Goal: Information Seeking & Learning: Learn about a topic

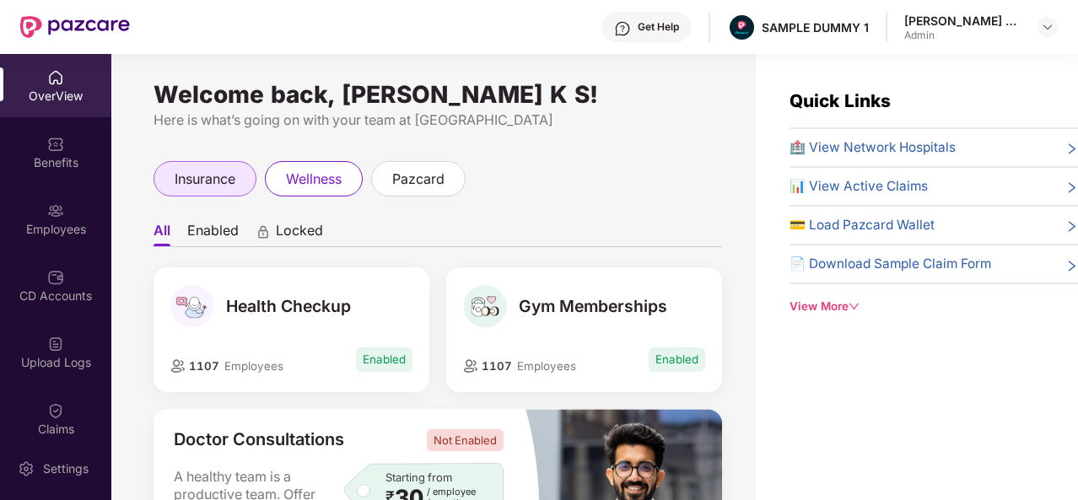
click at [224, 177] on span "insurance" at bounding box center [205, 179] width 61 height 21
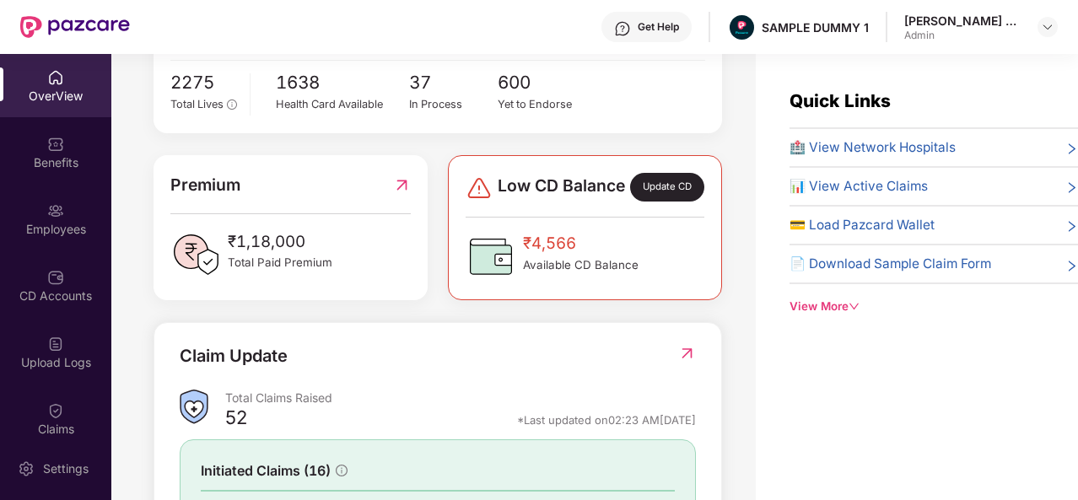
scroll to position [335, 0]
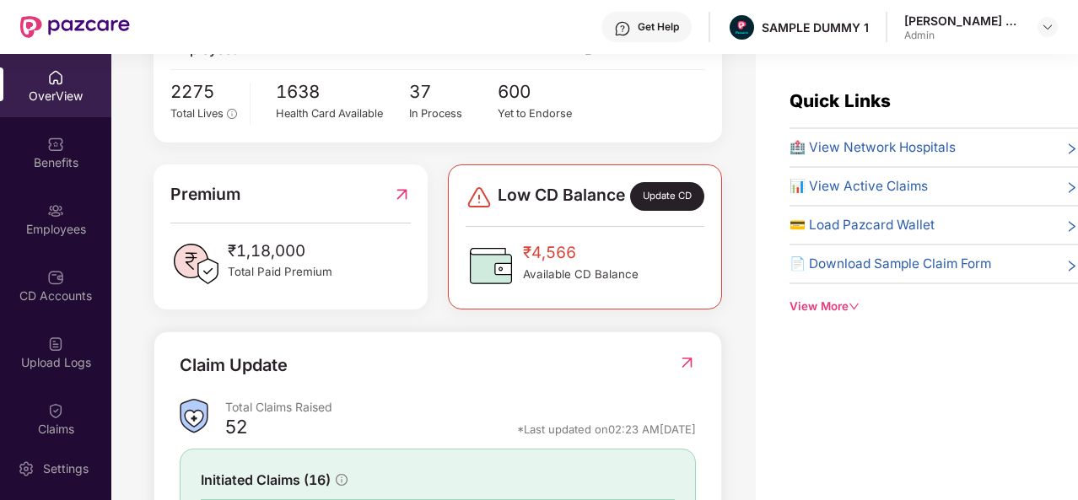
click at [864, 143] on span "🏥 View Network Hospitals" at bounding box center [872, 147] width 166 height 20
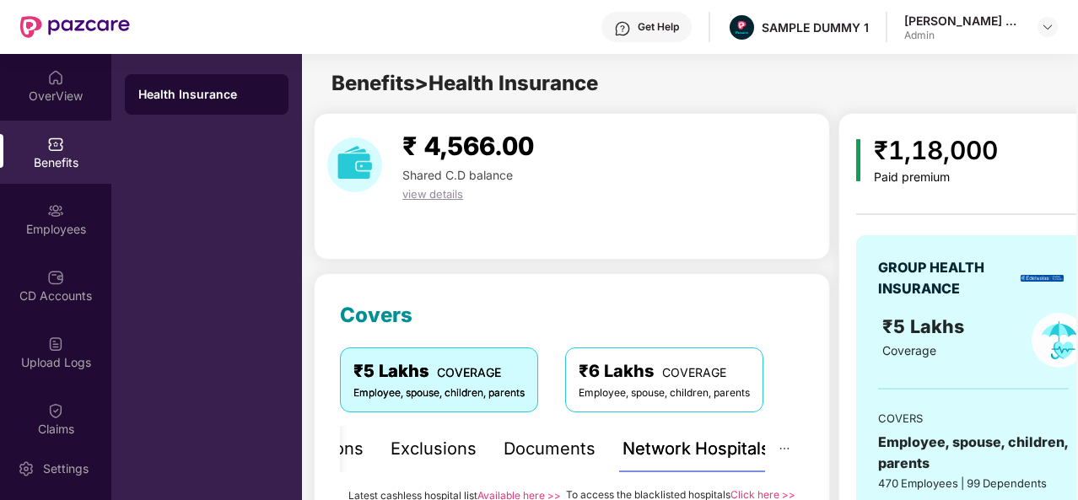
scroll to position [292, 0]
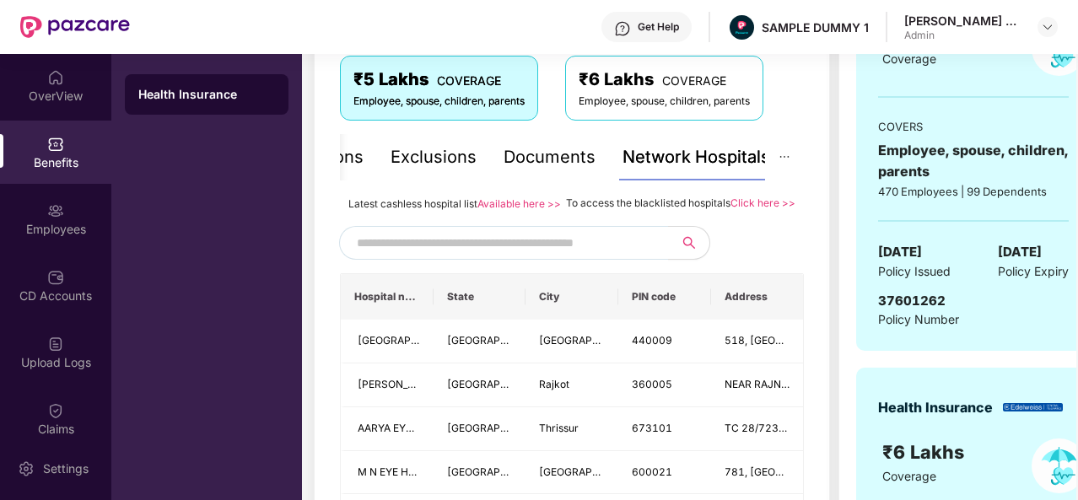
click at [512, 256] on input "text" at bounding box center [501, 242] width 288 height 25
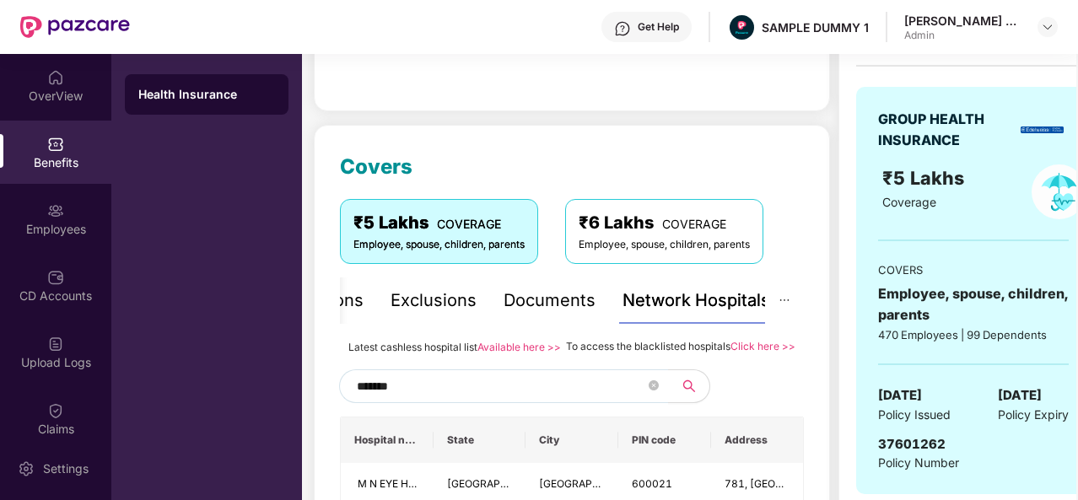
scroll to position [143, 0]
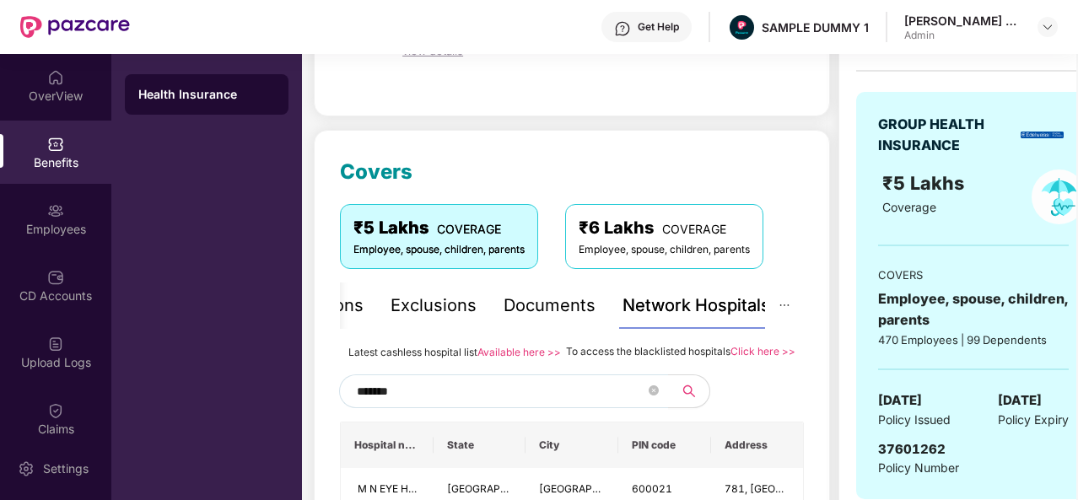
type input "*******"
click at [542, 299] on div "Documents" at bounding box center [549, 306] width 92 height 26
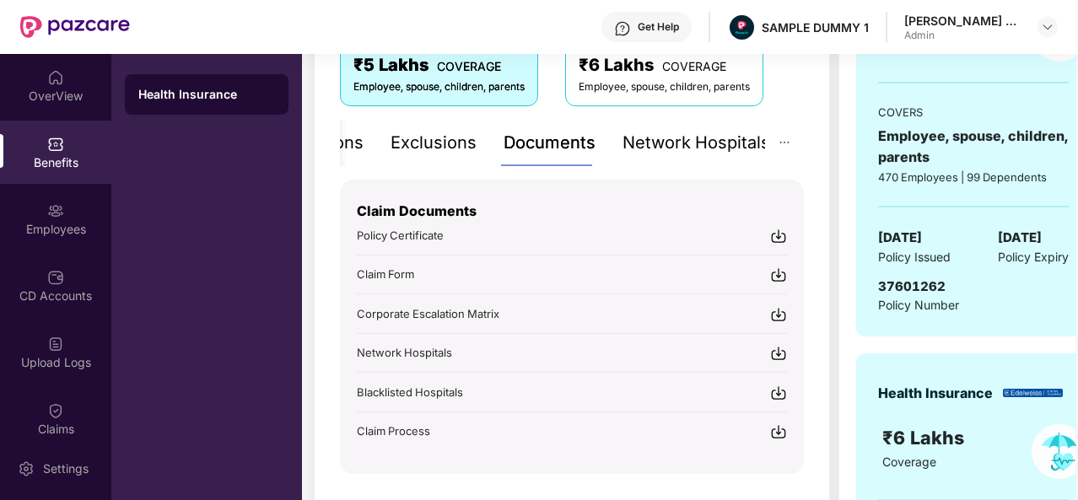
scroll to position [307, 0]
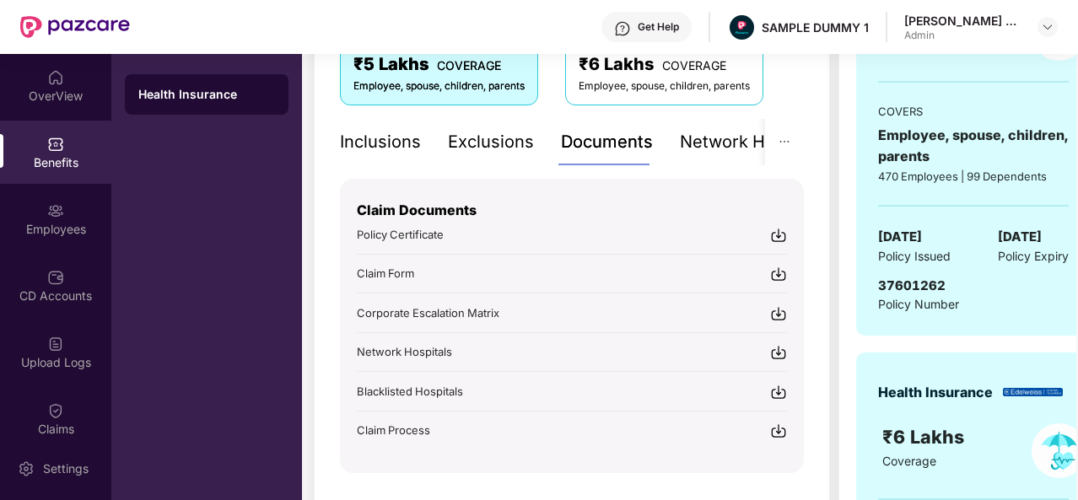
click at [414, 143] on div "Inclusions" at bounding box center [380, 142] width 81 height 26
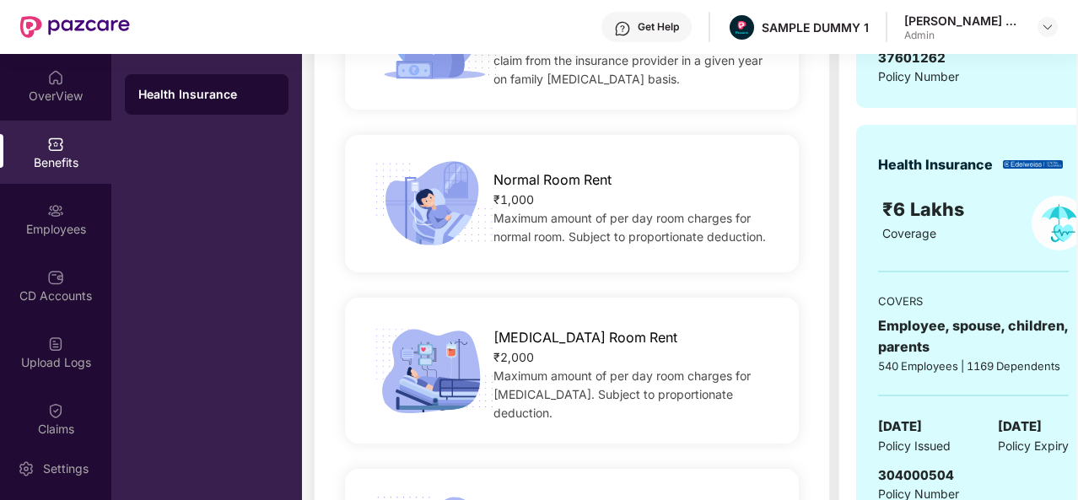
scroll to position [304, 0]
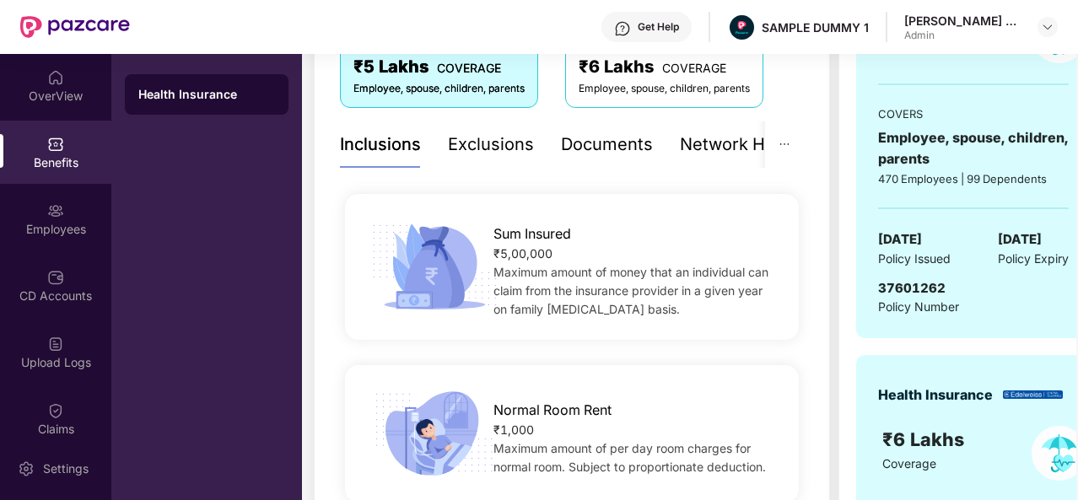
click at [514, 150] on div "Exclusions" at bounding box center [491, 145] width 86 height 26
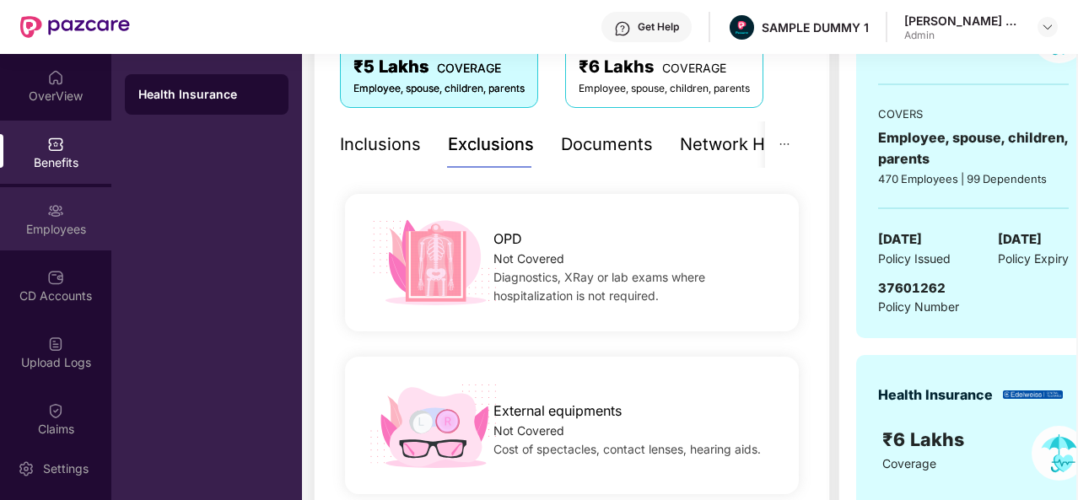
click at [29, 209] on div "Employees" at bounding box center [55, 218] width 111 height 63
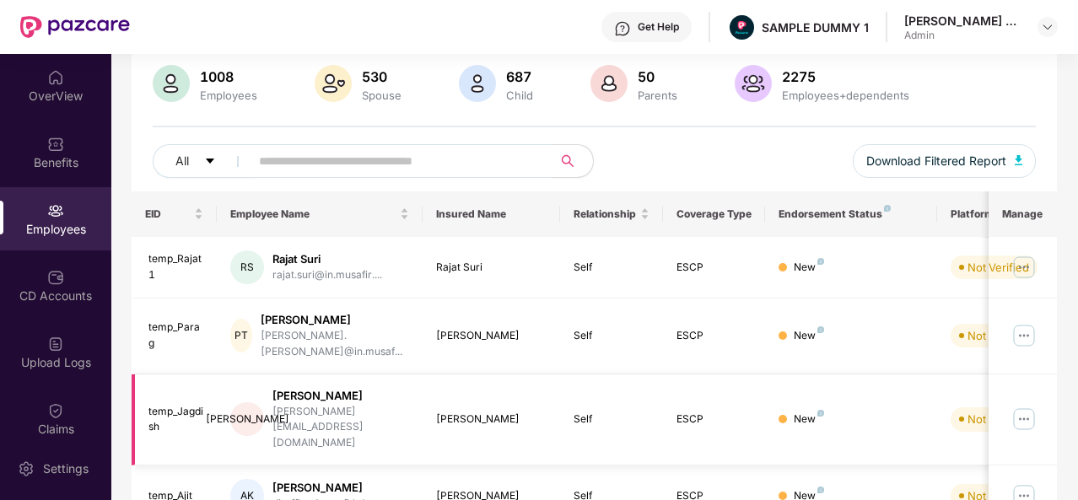
scroll to position [0, 0]
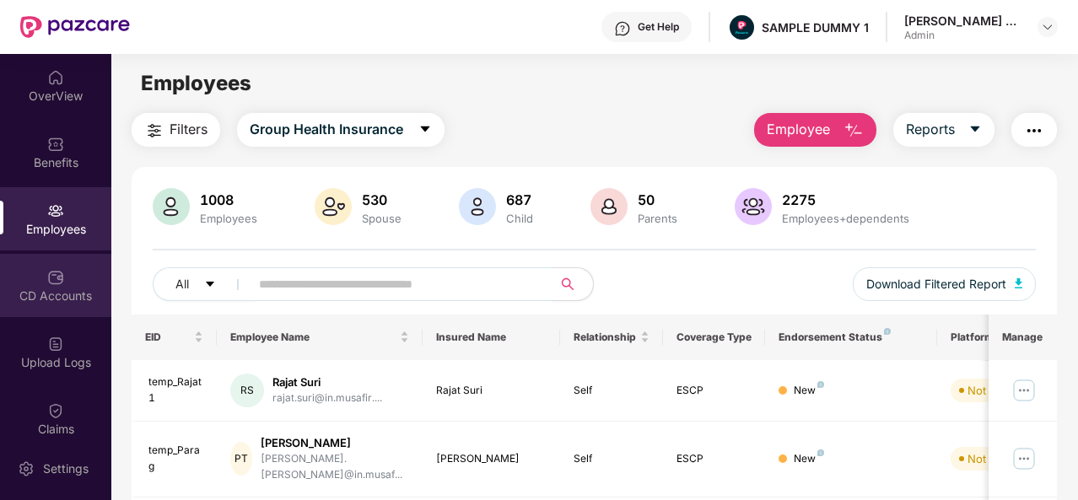
click at [64, 284] on div "CD Accounts" at bounding box center [55, 285] width 111 height 63
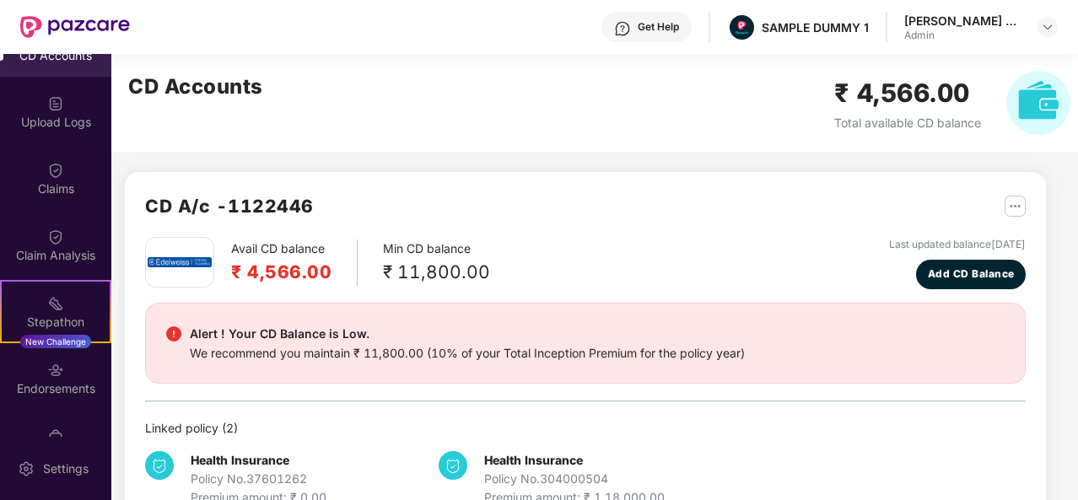
scroll to position [243, 0]
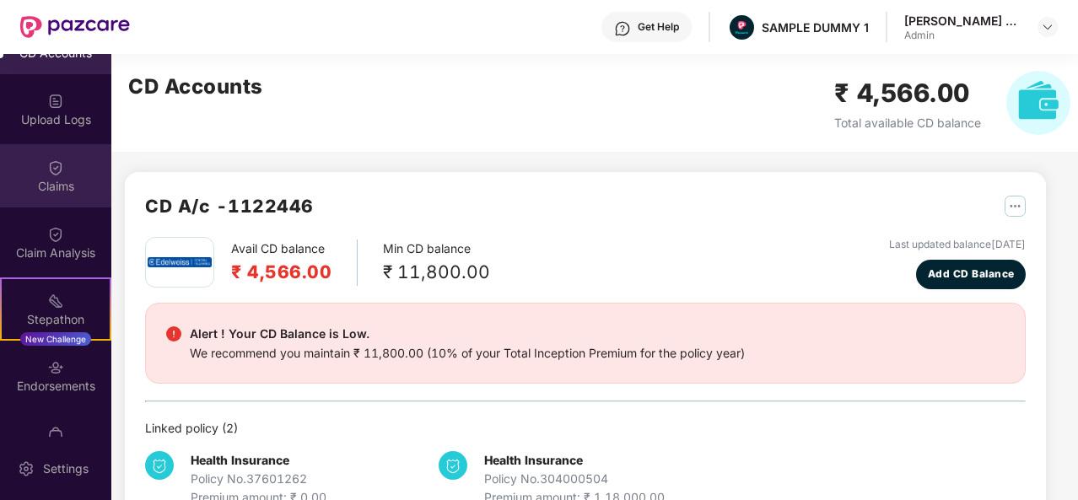
click at [39, 168] on div "Claims" at bounding box center [55, 175] width 111 height 63
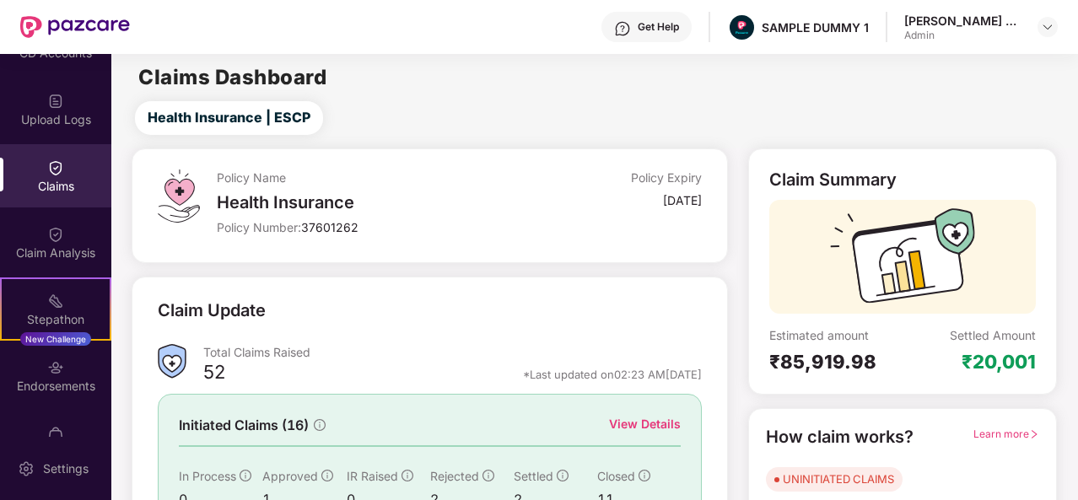
click at [665, 417] on div "View Details" at bounding box center [645, 424] width 72 height 19
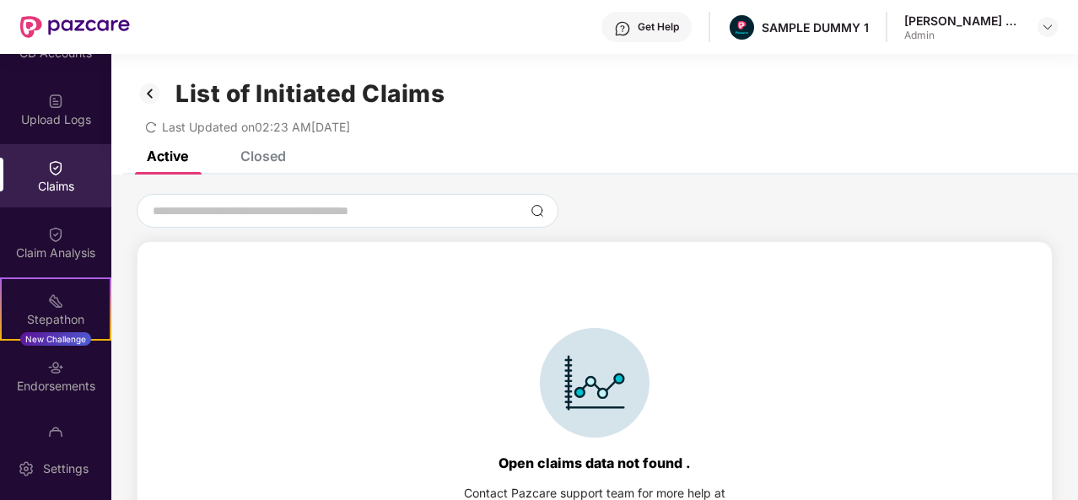
click at [280, 156] on div "Closed" at bounding box center [263, 156] width 46 height 17
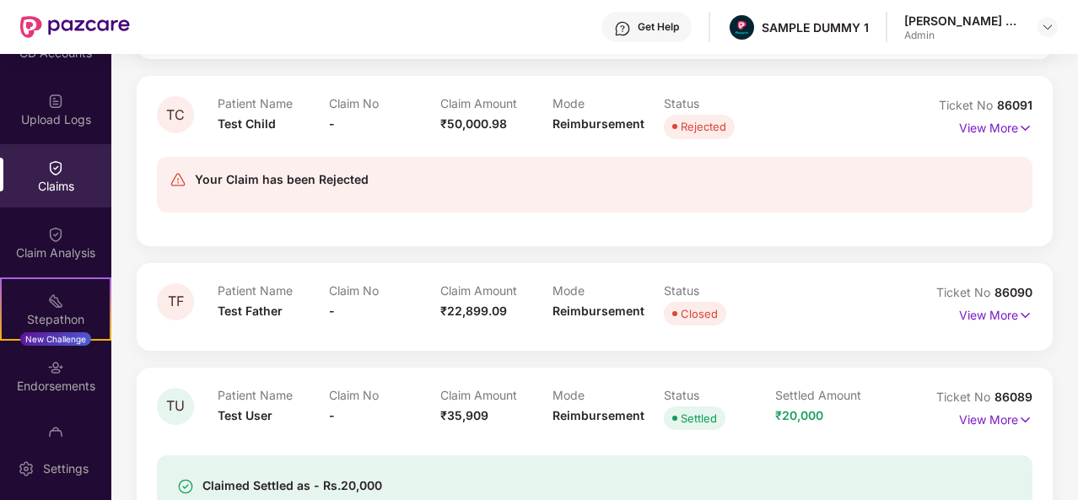
scroll to position [918, 0]
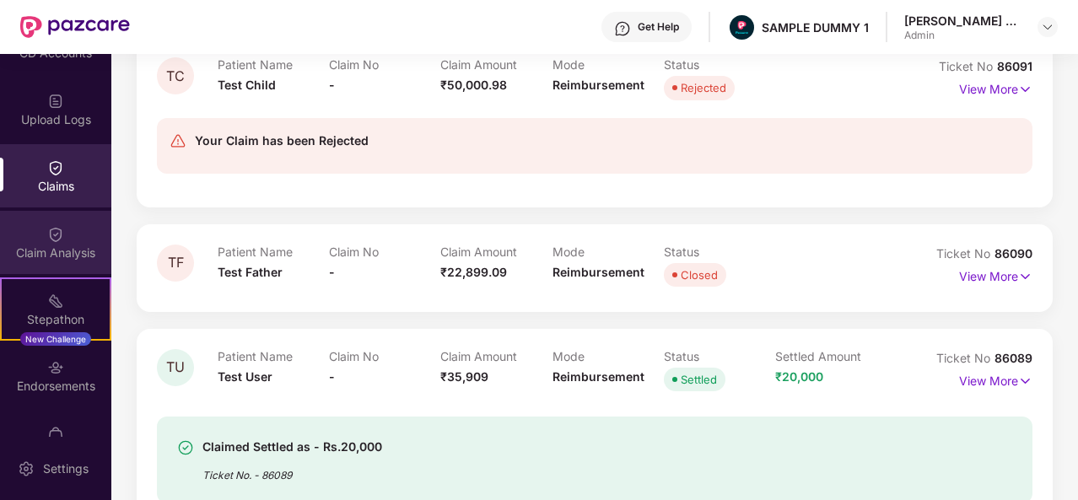
click at [77, 221] on div "Claim Analysis" at bounding box center [55, 242] width 111 height 63
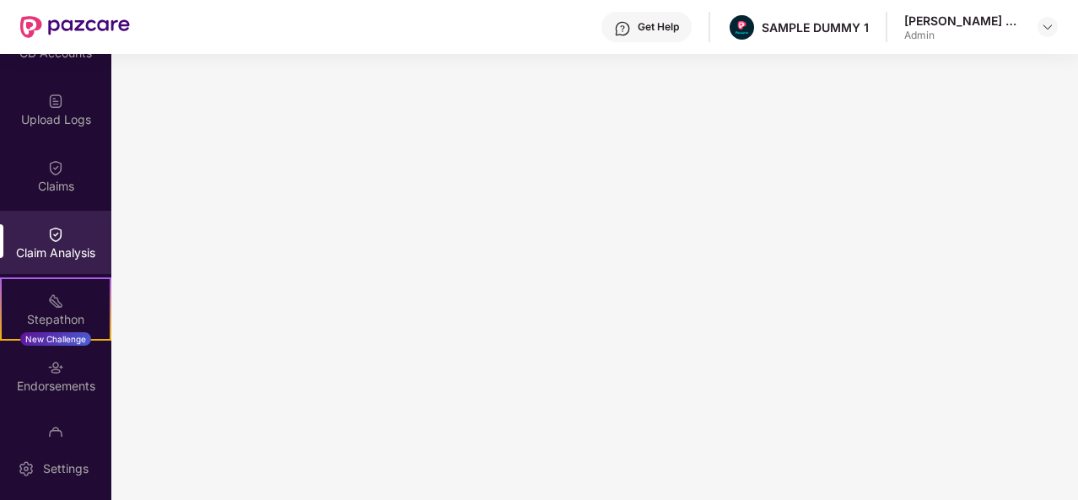
scroll to position [0, 0]
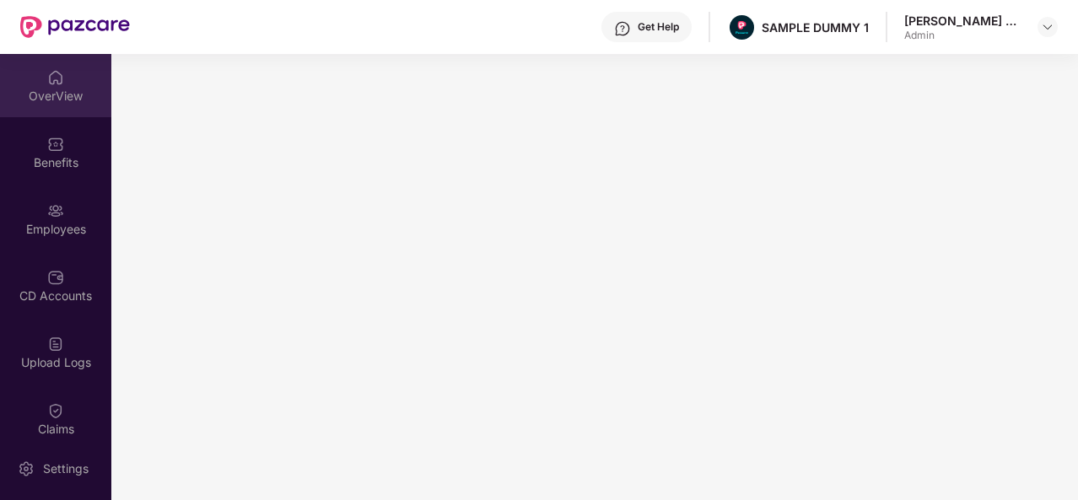
click at [50, 107] on div "OverView" at bounding box center [55, 85] width 111 height 63
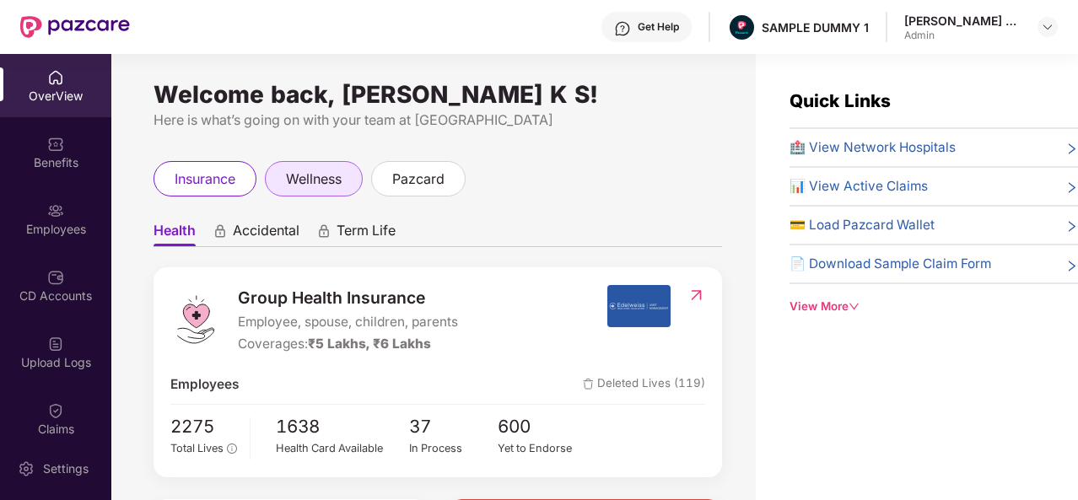
click at [332, 188] on span "wellness" at bounding box center [314, 179] width 56 height 21
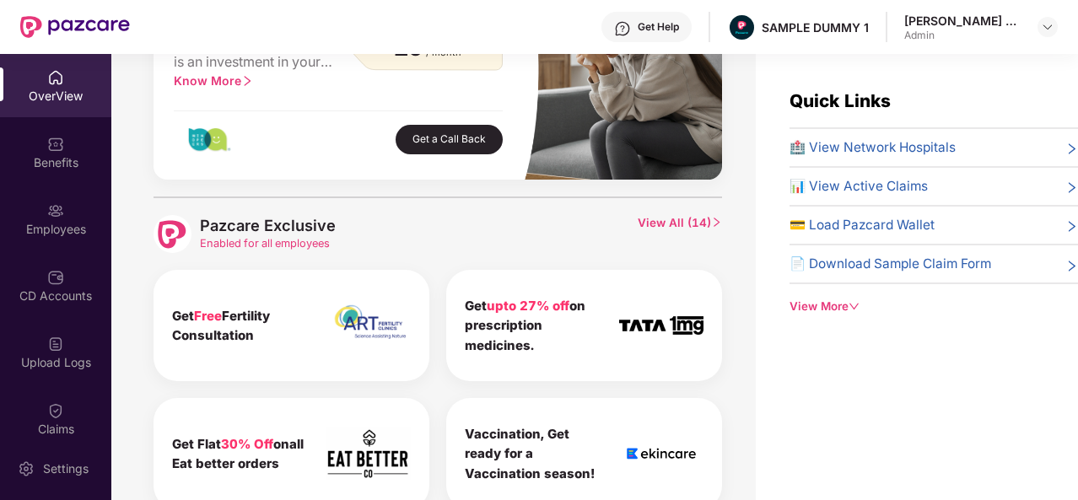
scroll to position [706, 0]
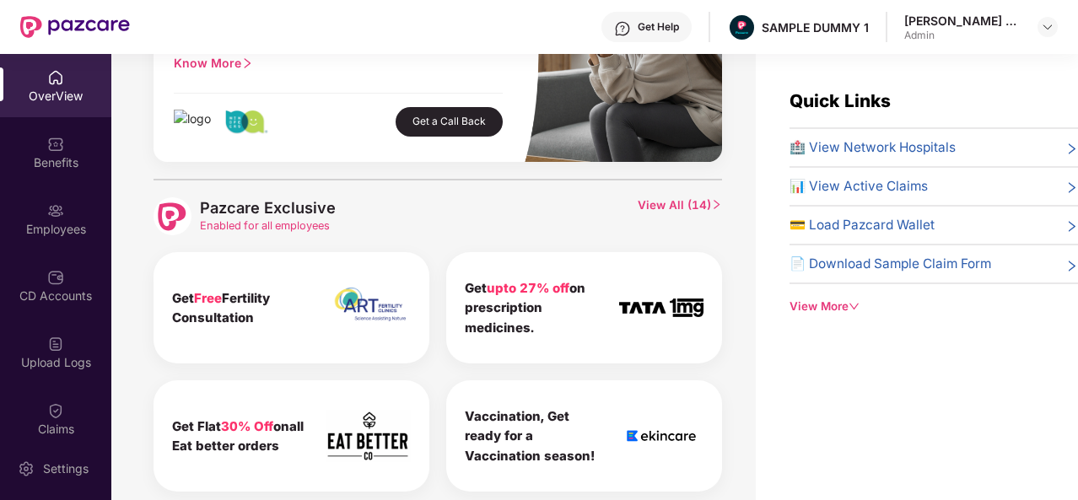
click at [688, 213] on span "View All ( 14 )" at bounding box center [680, 216] width 84 height 38
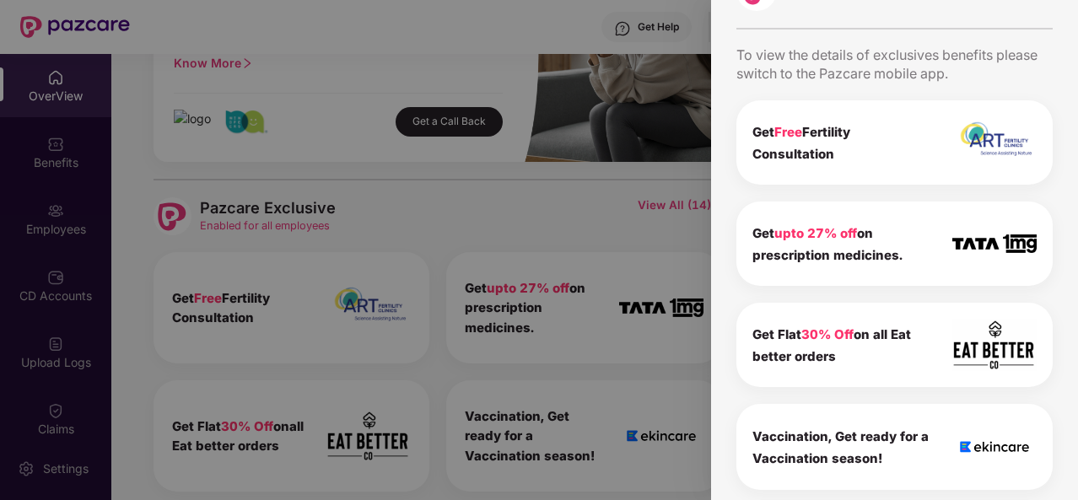
scroll to position [0, 0]
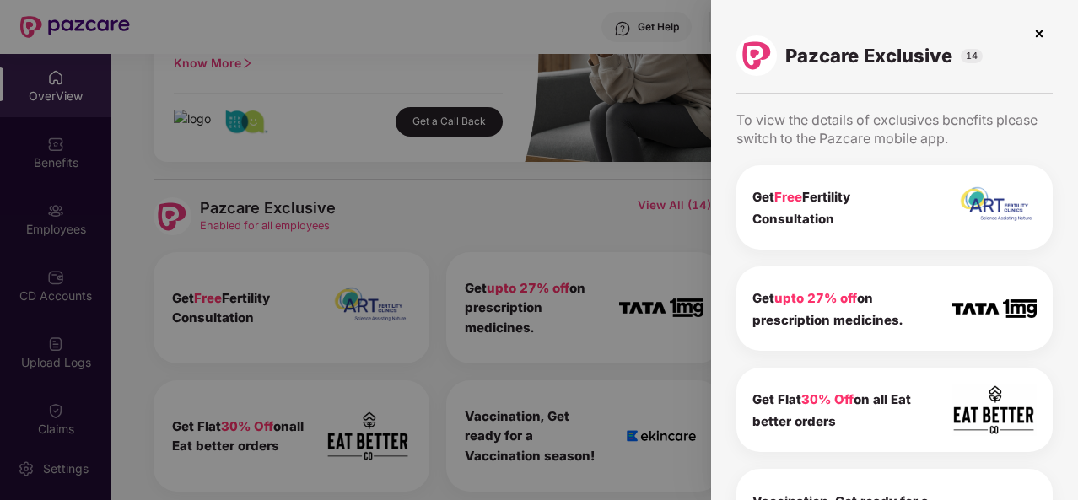
click at [1032, 45] on img at bounding box center [1038, 33] width 27 height 27
